Goal: Information Seeking & Learning: Learn about a topic

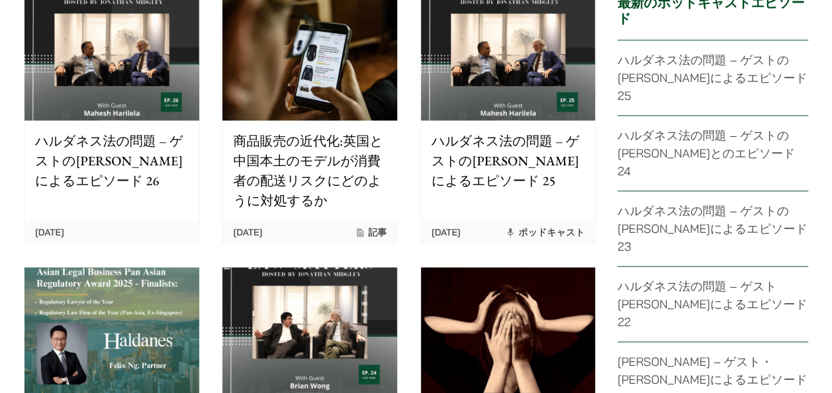
scroll to position [3070, 0]
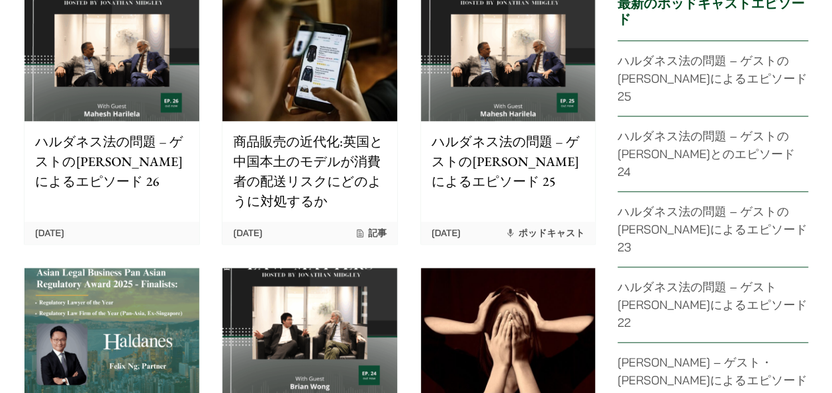
click at [167, 318] on img at bounding box center [112, 331] width 175 height 126
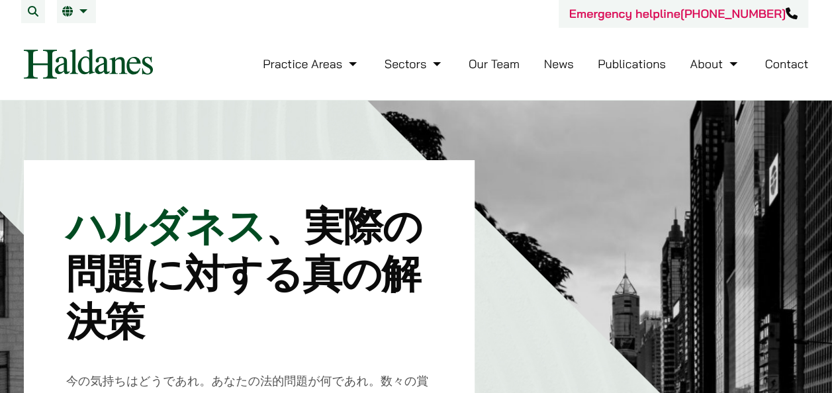
scroll to position [0, 0]
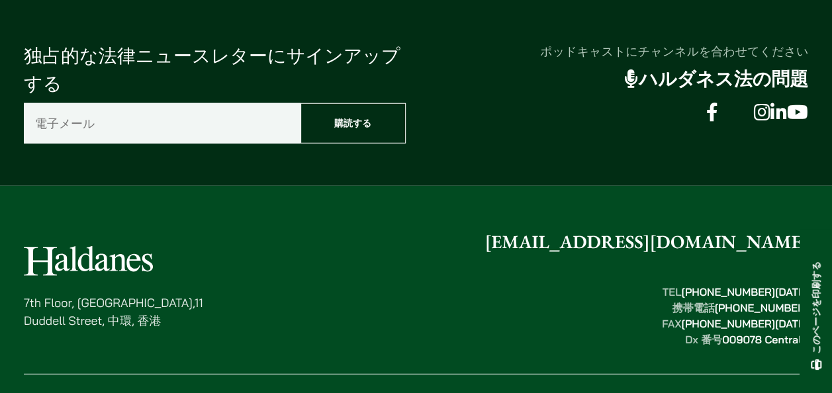
scroll to position [1808, 0]
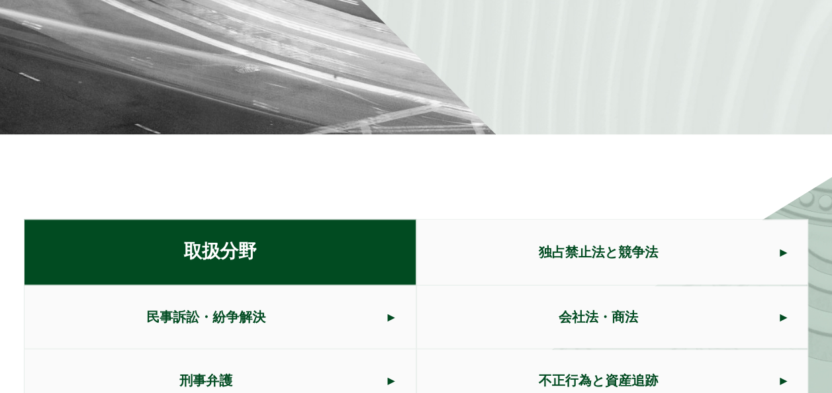
scroll to position [728, 0]
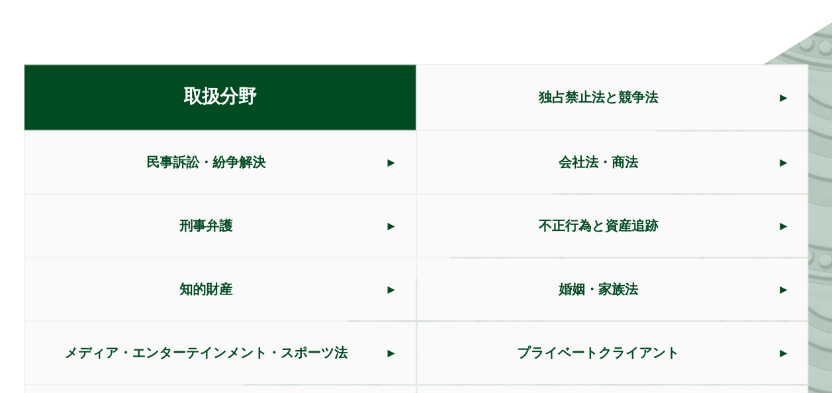
click at [303, 211] on span "刑事弁護" at bounding box center [206, 226] width 363 height 62
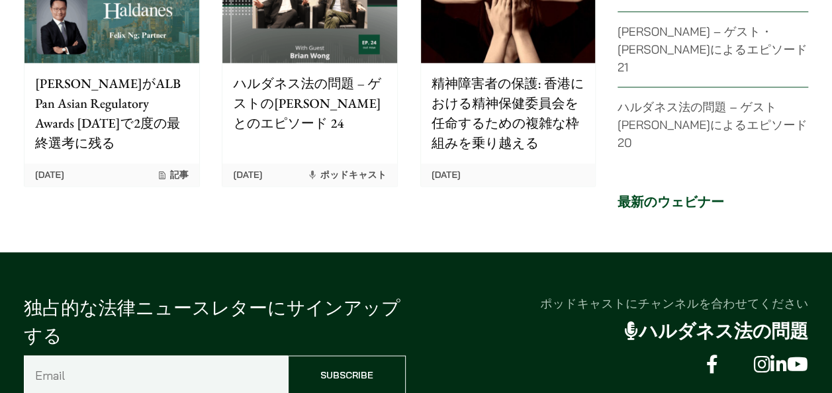
scroll to position [3552, 0]
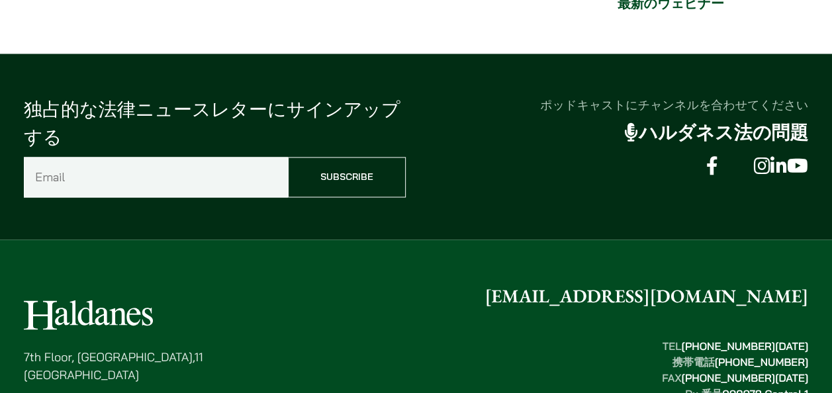
click at [658, 284] on link "[EMAIL_ADDRESS][DOMAIN_NAME]" at bounding box center [647, 296] width 324 height 24
click at [182, 240] on footer "7th Floor, Ruttonjee House,11 Duddell Street, 中環, 香港 enquiries@haldanes.com TEL…" at bounding box center [416, 395] width 832 height 311
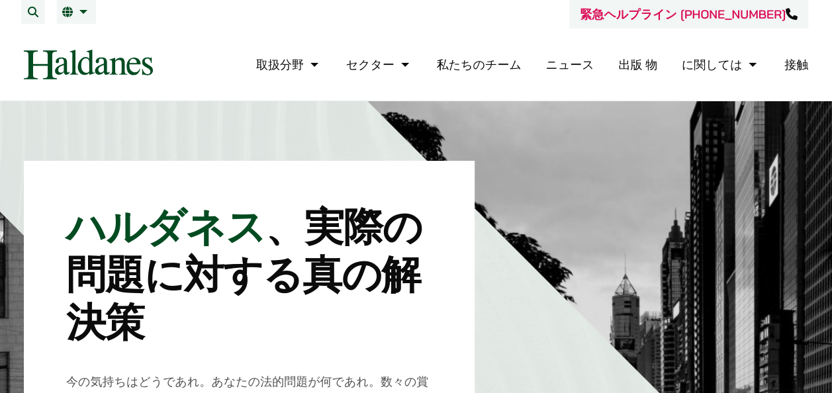
click at [493, 64] on link "私たちのチーム" at bounding box center [479, 64] width 85 height 15
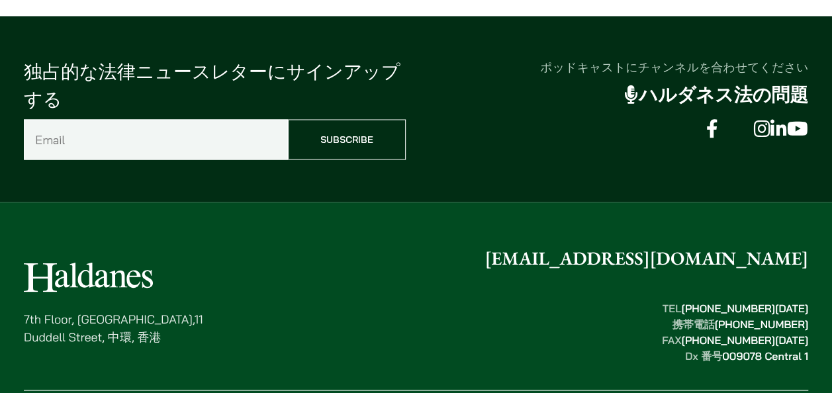
scroll to position [3642, 0]
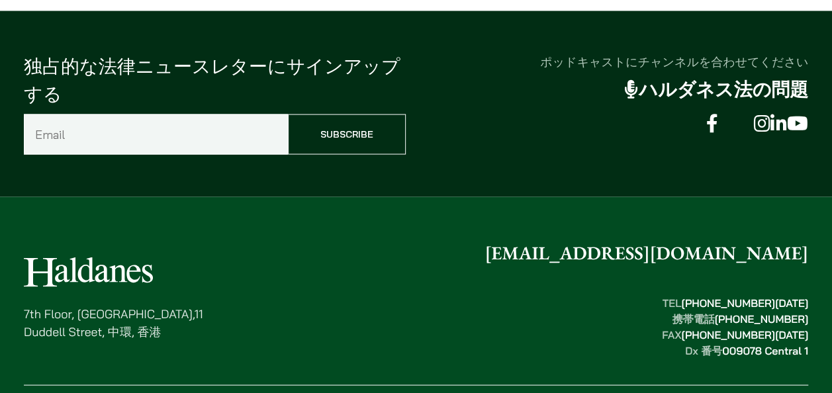
click at [213, 114] on input "メール (必須)" at bounding box center [156, 134] width 264 height 40
click at [640, 241] on link "[EMAIL_ADDRESS][DOMAIN_NAME]" at bounding box center [647, 253] width 324 height 24
click at [609, 277] on div "7th Floor, Ruttonjee House,11 Duddell Street, 中環, 香港 enquiries@haldanes.com TEL…" at bounding box center [416, 298] width 785 height 119
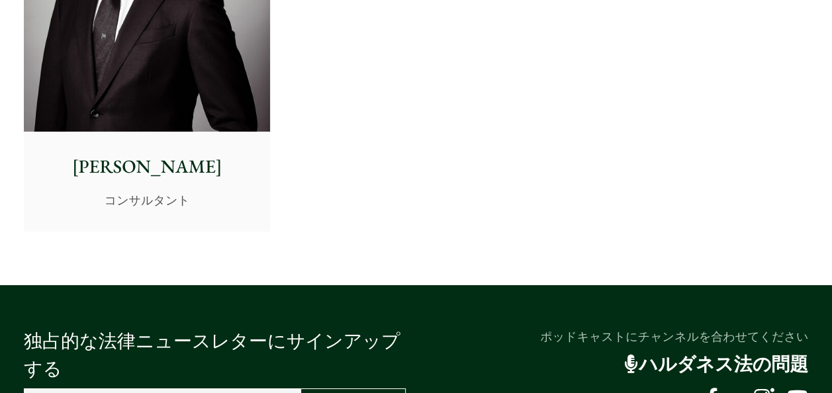
scroll to position [7161, 0]
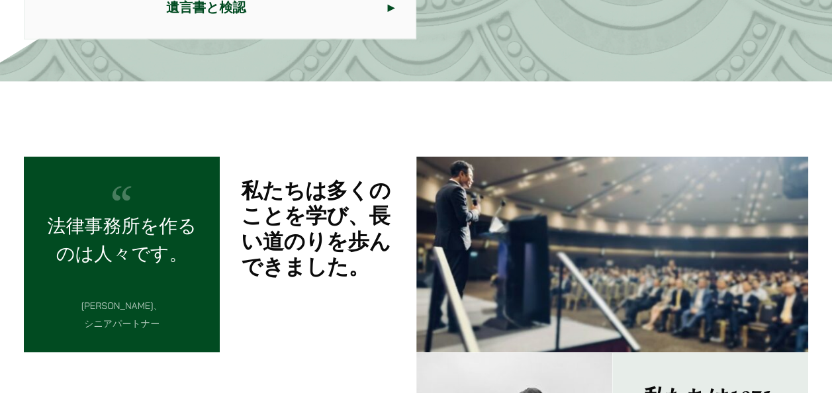
scroll to position [1192, 0]
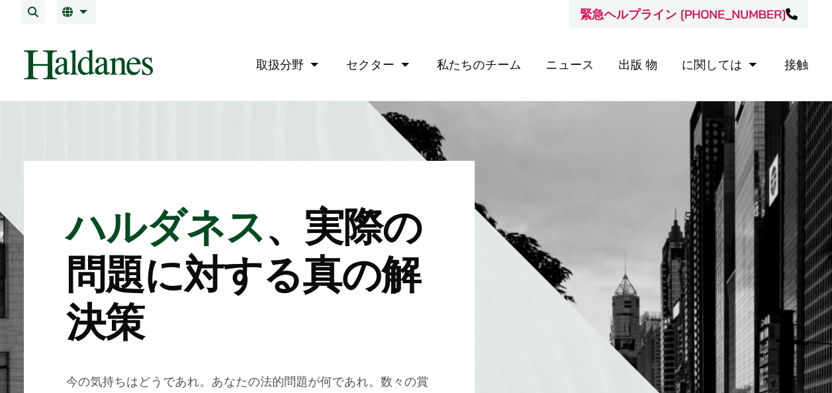
click at [475, 71] on link "私たちのチーム" at bounding box center [479, 64] width 85 height 15
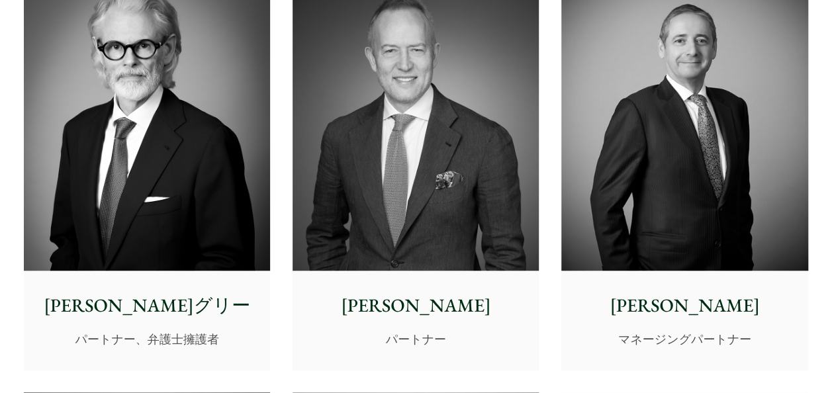
scroll to position [464, 0]
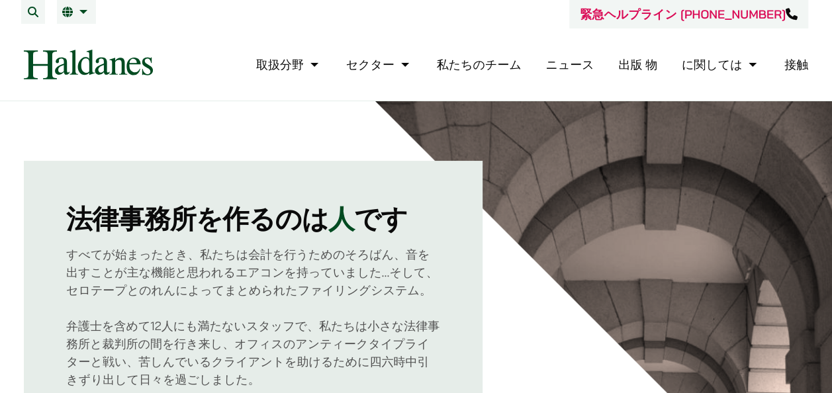
click at [62, 55] on img at bounding box center [88, 65] width 129 height 30
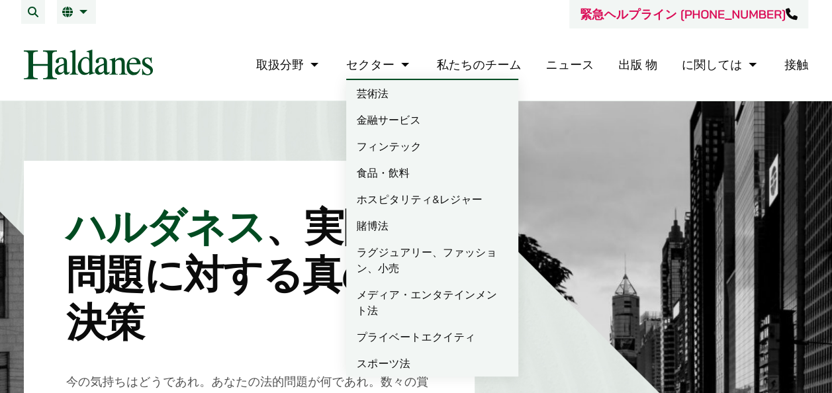
click at [413, 64] on link "セクター" at bounding box center [379, 64] width 66 height 15
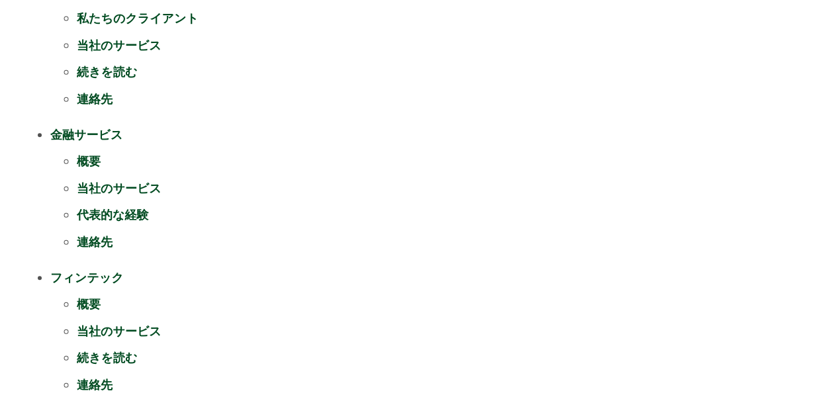
scroll to position [265, 0]
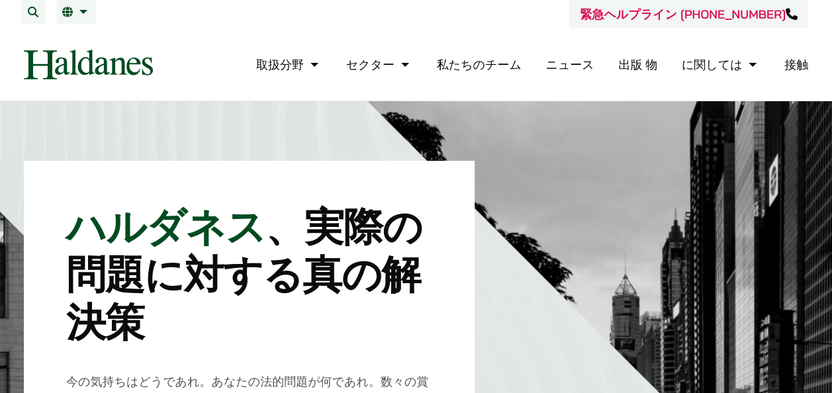
click at [505, 56] on li "私たちのチーム" at bounding box center [479, 64] width 85 height 28
click at [503, 59] on link "私たちのチーム" at bounding box center [479, 64] width 85 height 15
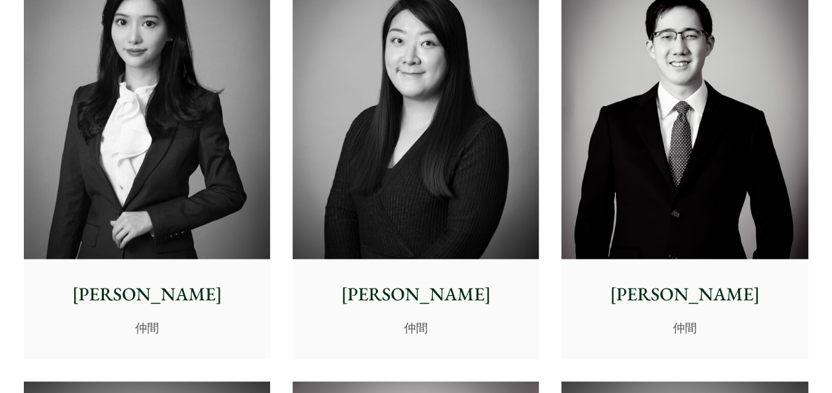
scroll to position [3974, 0]
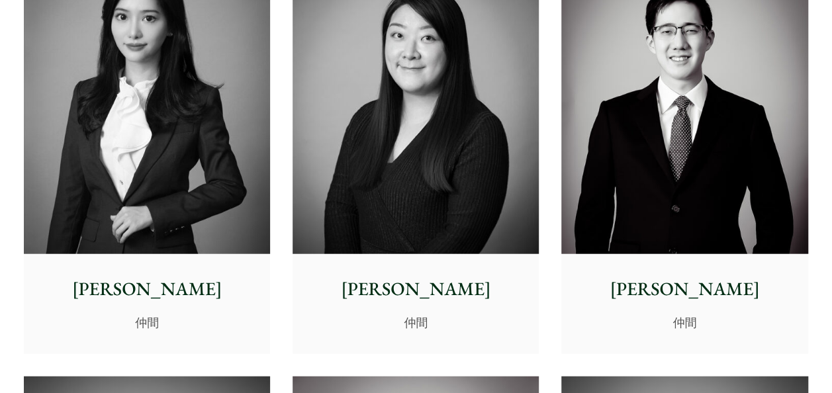
click at [209, 159] on img at bounding box center [147, 100] width 246 height 308
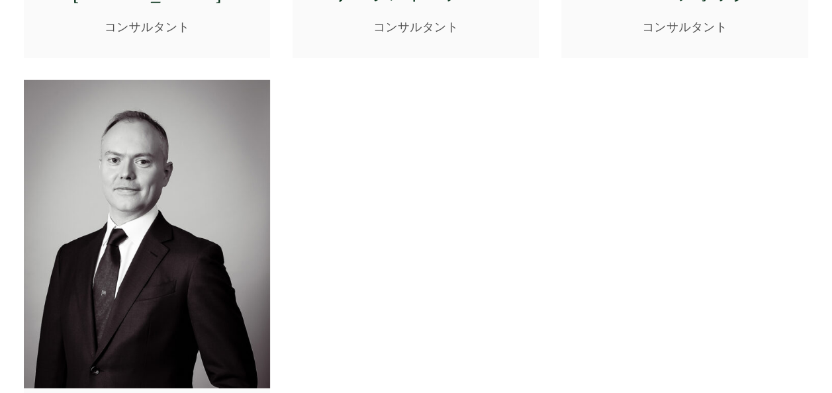
scroll to position [7285, 0]
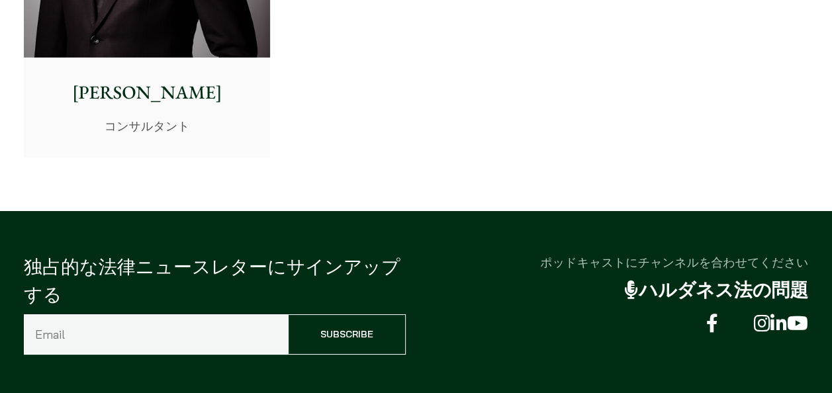
click at [664, 303] on font "ハルダネス法の問題" at bounding box center [724, 291] width 170 height 24
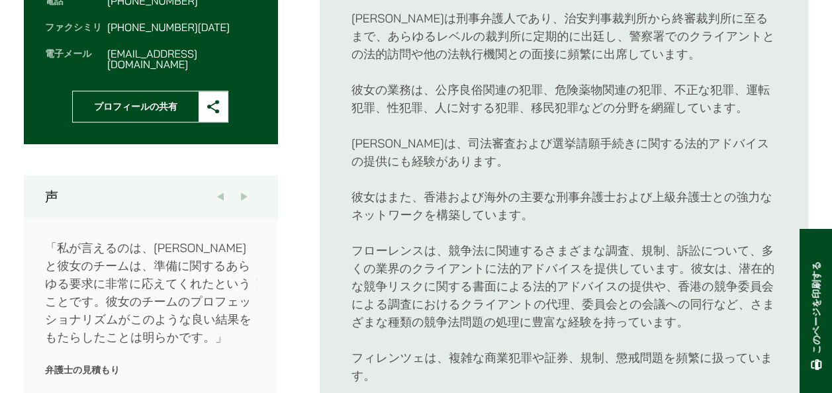
scroll to position [596, 0]
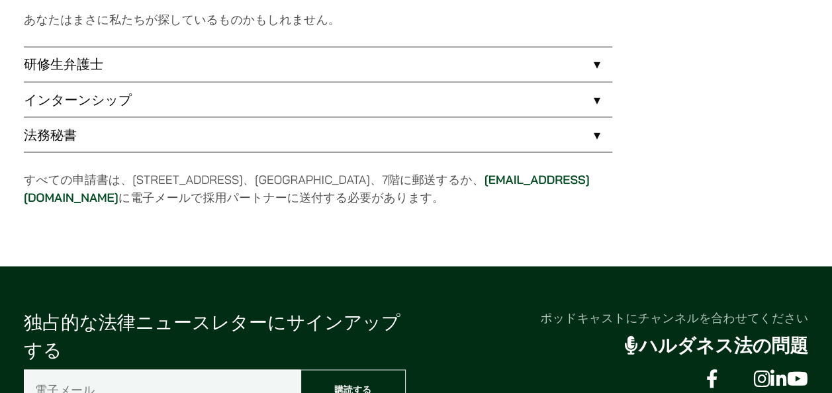
scroll to position [1192, 0]
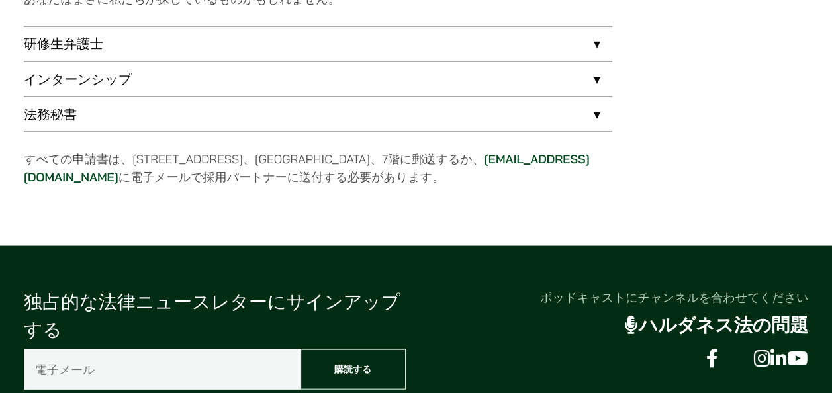
click at [132, 42] on link "研修生弁護士" at bounding box center [318, 43] width 589 height 34
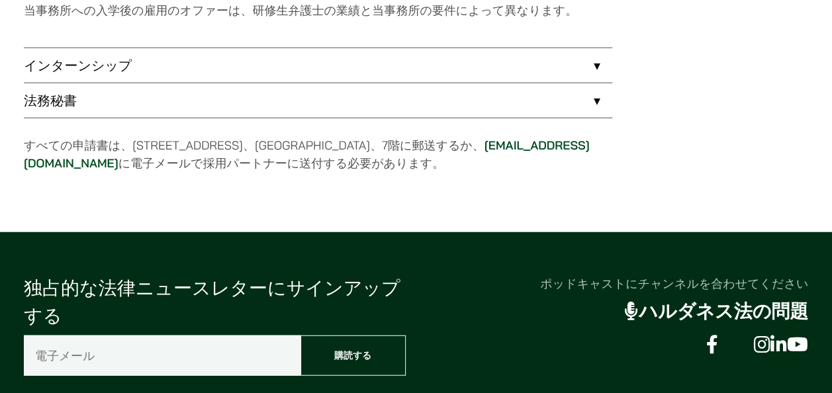
scroll to position [1391, 0]
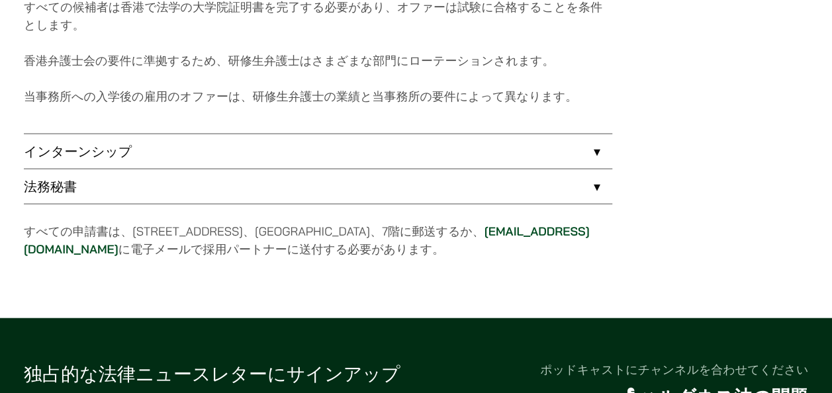
click at [78, 158] on link "インターンシップ" at bounding box center [318, 151] width 589 height 34
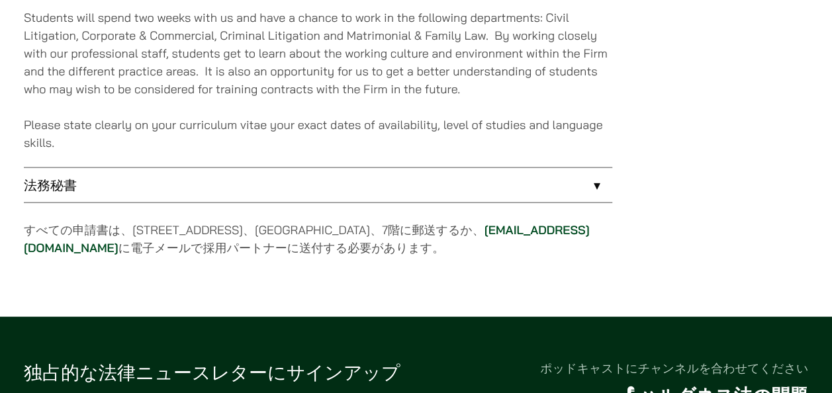
scroll to position [1372, 0]
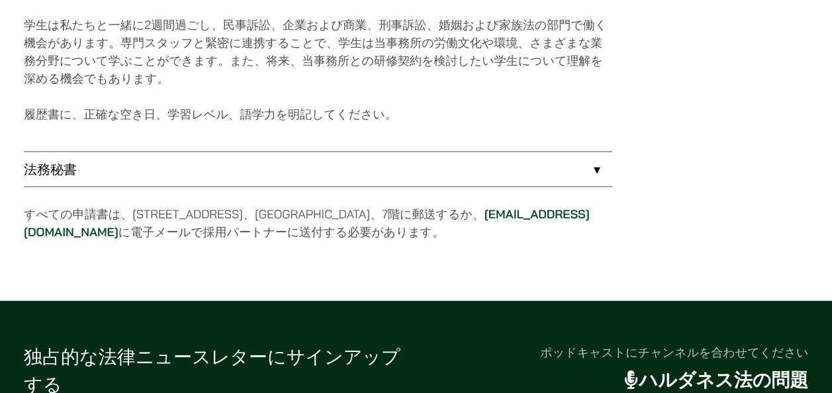
click at [64, 152] on link "法務秘書" at bounding box center [318, 169] width 589 height 34
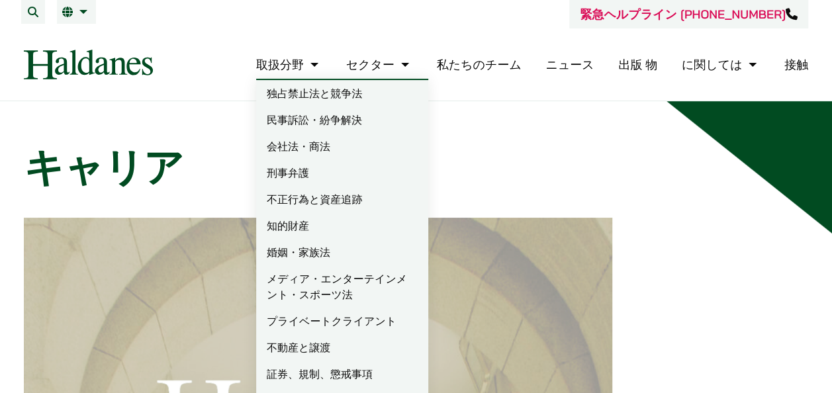
click at [296, 62] on link "取扱分野" at bounding box center [289, 64] width 66 height 15
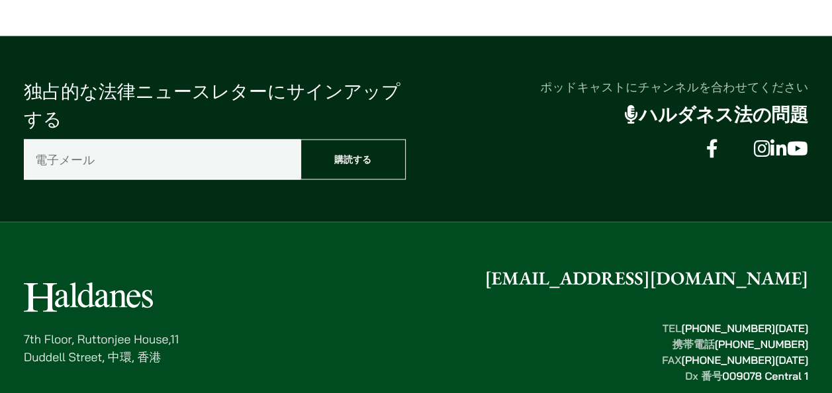
scroll to position [3732, 0]
